Goal: Transaction & Acquisition: Purchase product/service

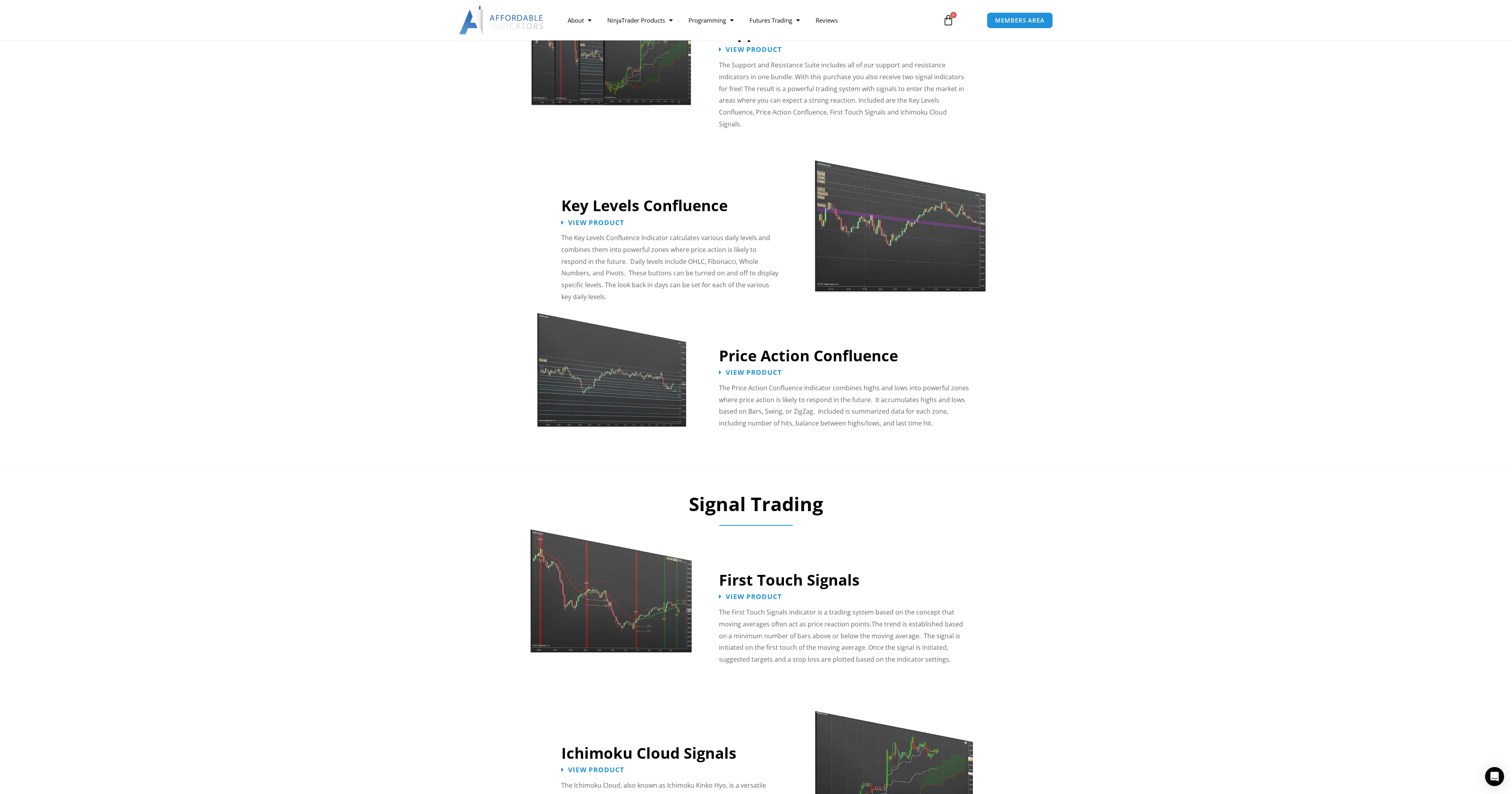
scroll to position [674, 0]
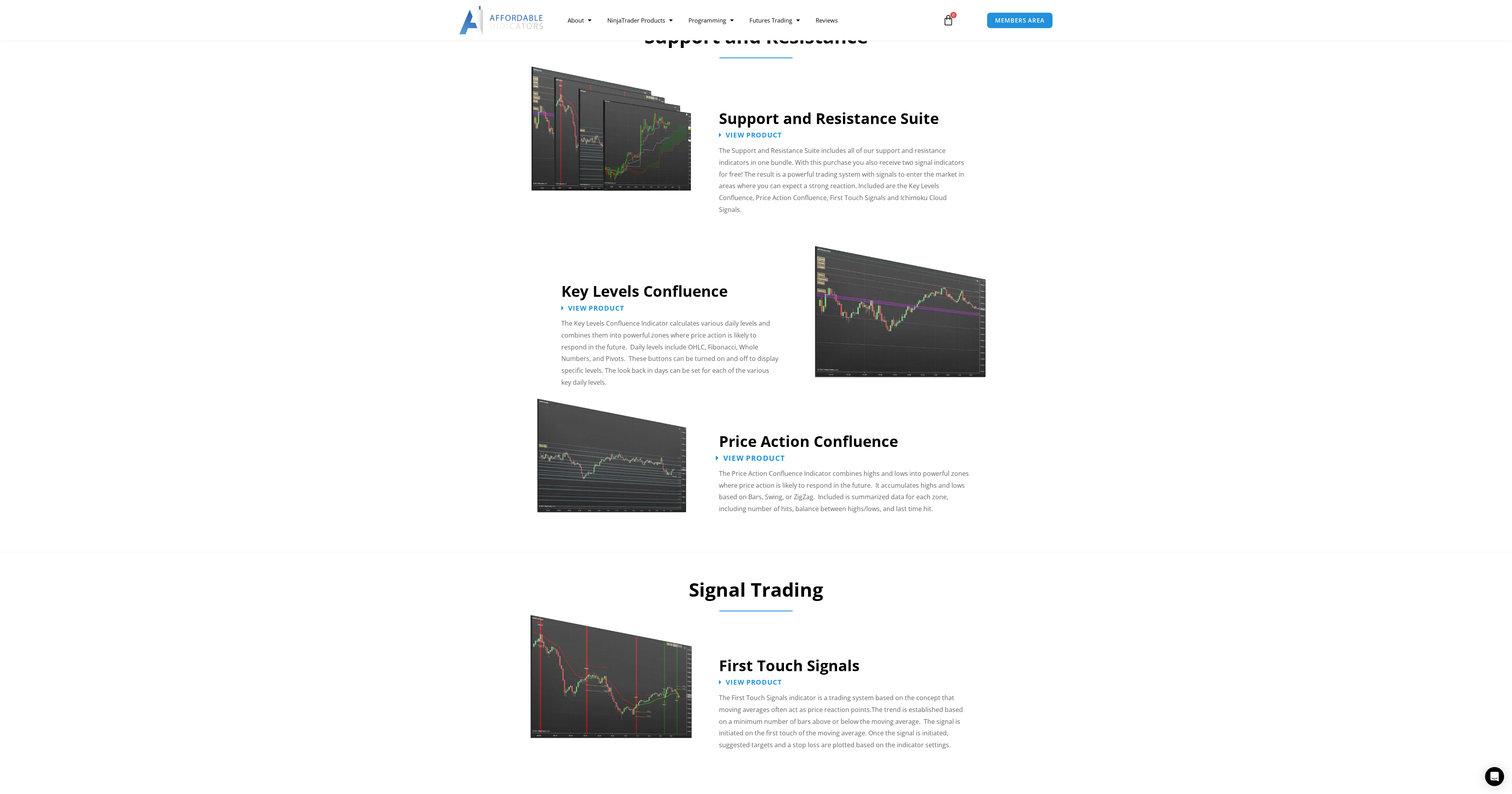
click at [749, 454] on span "View Product" at bounding box center [754, 458] width 62 height 7
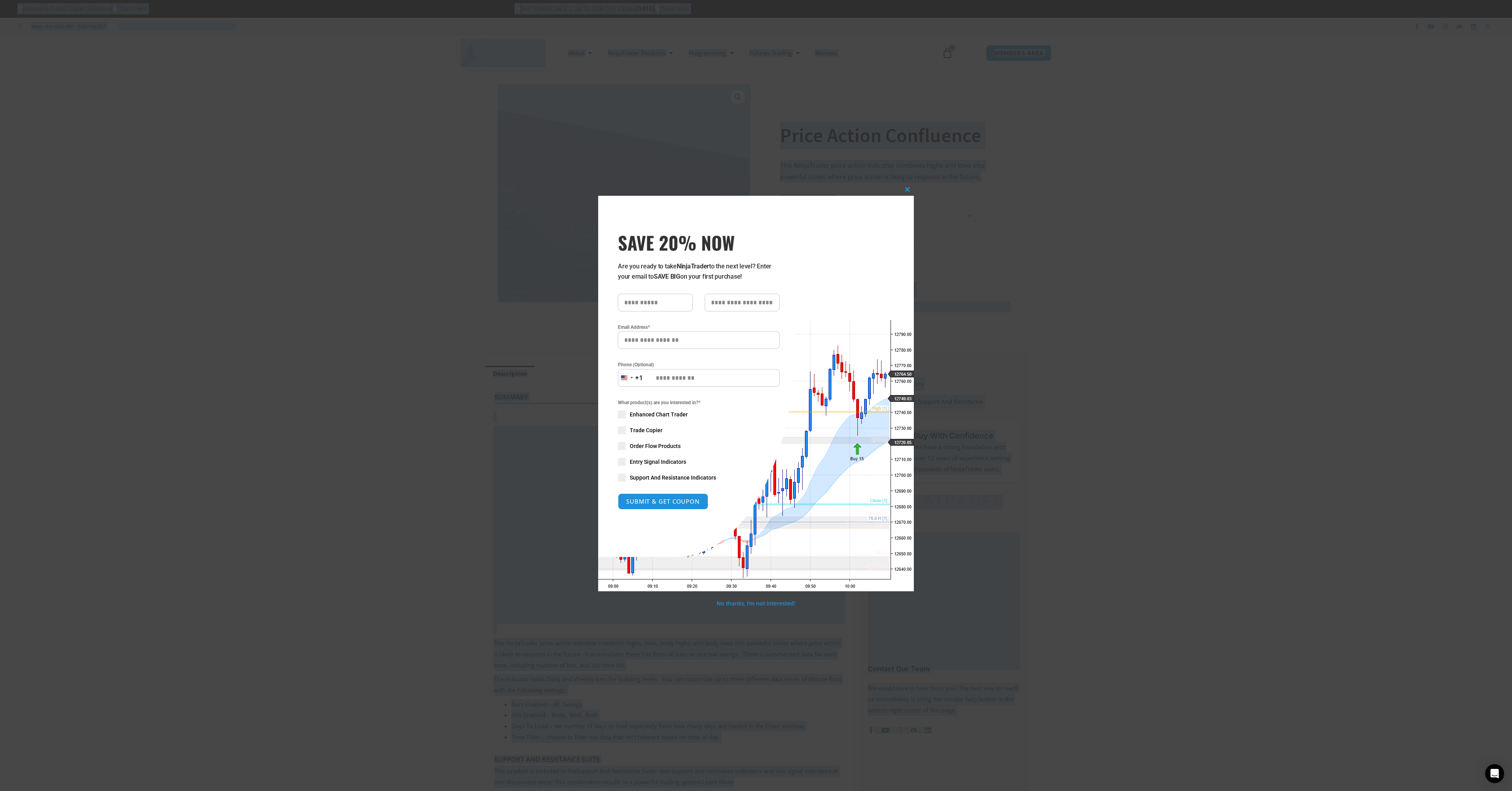
drag, startPoint x: 907, startPoint y: 191, endPoint x: 902, endPoint y: 192, distance: 5.1
click at [907, 192] on span "SAVE 20% NOW popup" at bounding box center [907, 189] width 13 height 4
